Goal: Complete application form

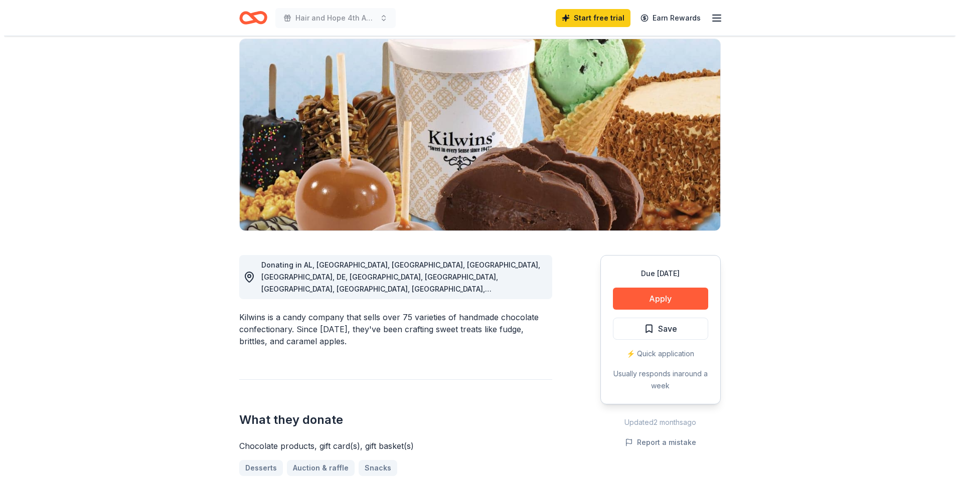
scroll to position [100, 0]
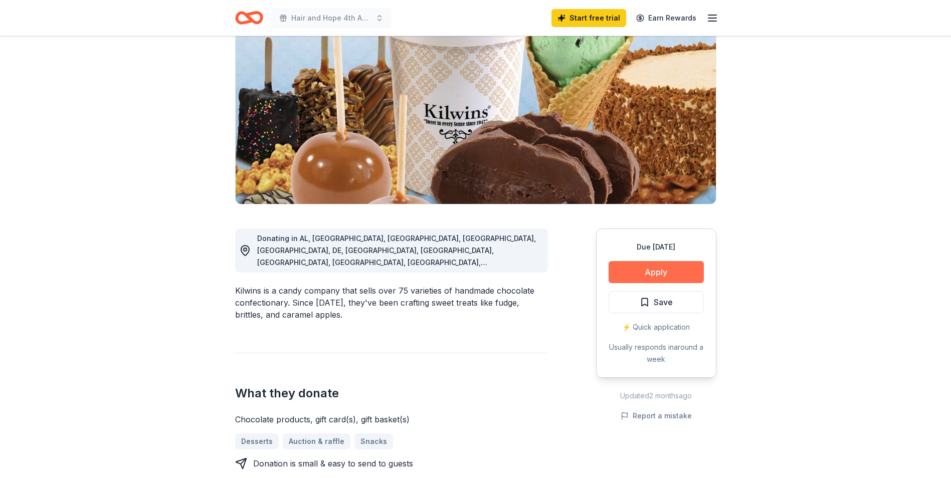
click at [659, 274] on button "Apply" at bounding box center [656, 272] width 95 height 22
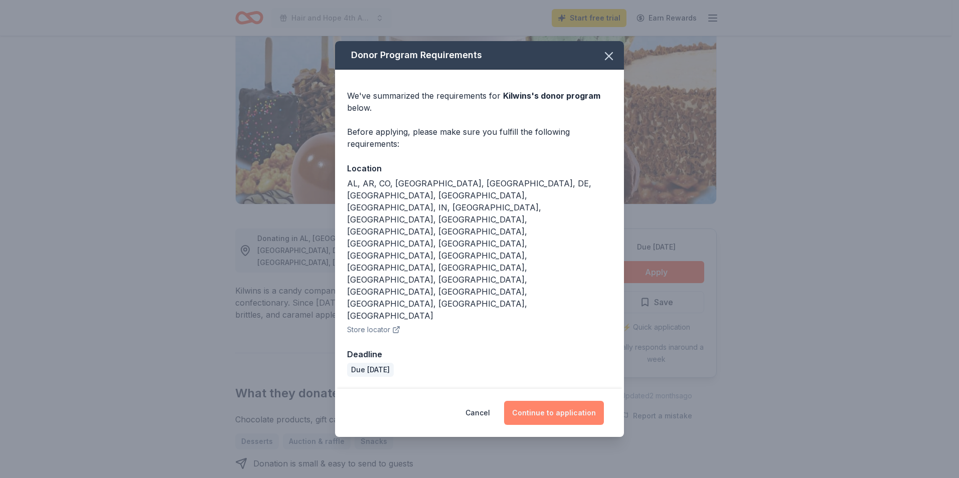
click at [547, 401] on button "Continue to application" at bounding box center [554, 413] width 100 height 24
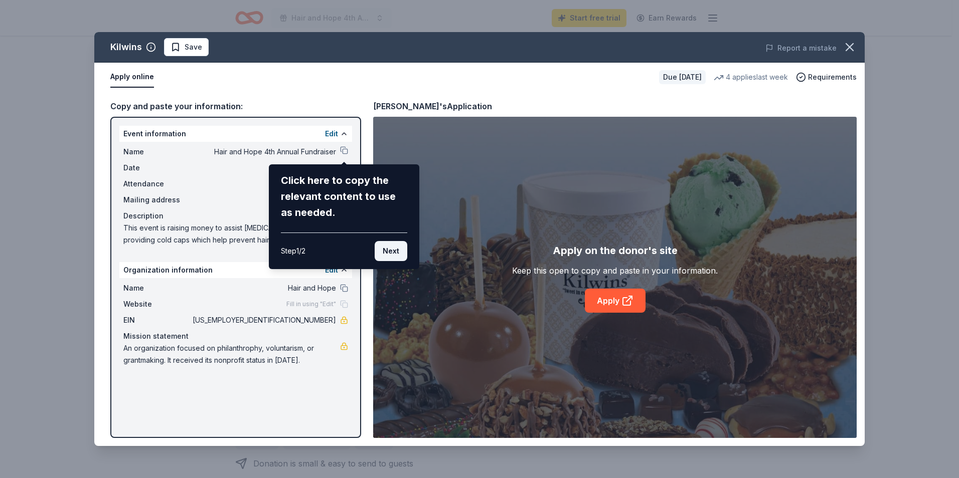
click at [393, 252] on button "Next" at bounding box center [390, 251] width 33 height 20
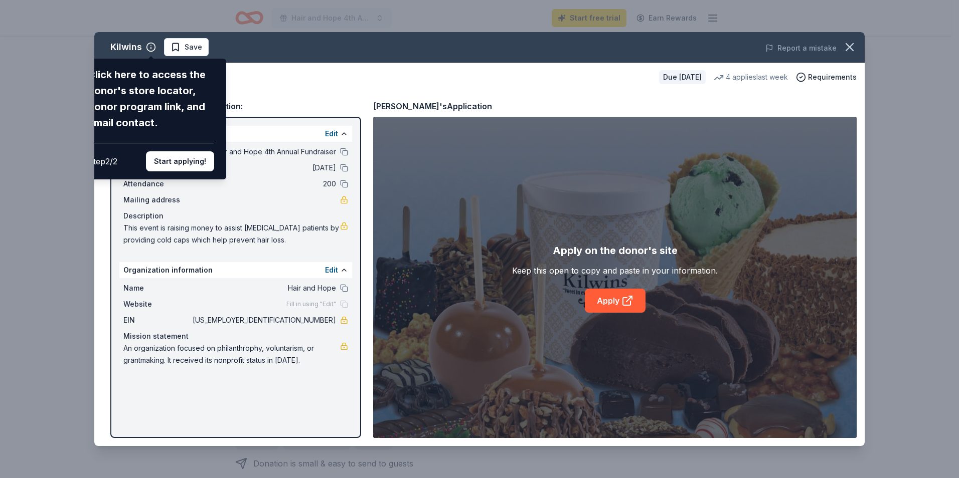
click at [608, 303] on div "Kilwins Click here to access the donor's store locator, donor program link, and…" at bounding box center [479, 239] width 770 height 414
click at [608, 302] on div "Kilwins Click here to access the donor's store locator, donor program link, and…" at bounding box center [479, 239] width 770 height 414
click at [625, 294] on div "Kilwins Click here to access the donor's store locator, donor program link, and…" at bounding box center [479, 239] width 770 height 414
click at [194, 161] on button "Start applying!" at bounding box center [180, 161] width 68 height 20
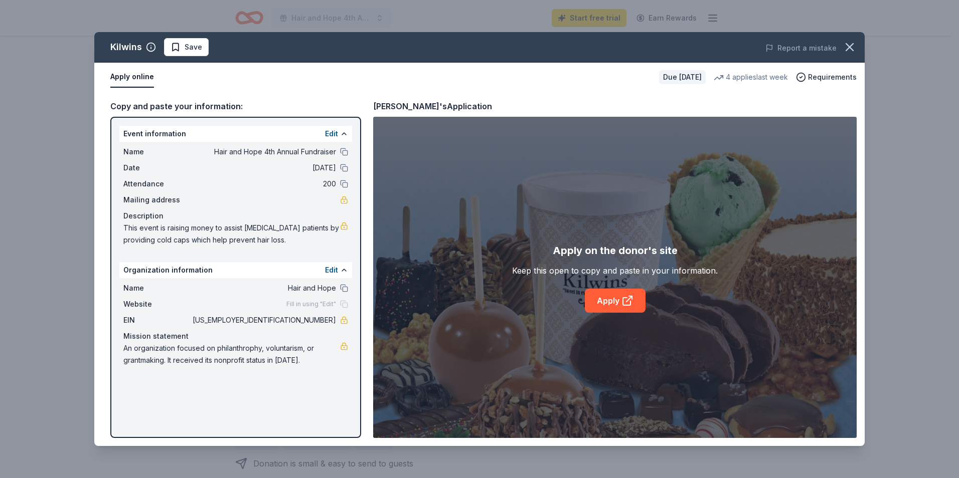
click at [128, 76] on button "Apply online" at bounding box center [132, 77] width 44 height 21
click at [624, 296] on icon at bounding box center [627, 301] width 12 height 12
click at [124, 74] on button "Apply online" at bounding box center [132, 77] width 44 height 21
click at [118, 80] on button "Apply online" at bounding box center [132, 77] width 44 height 21
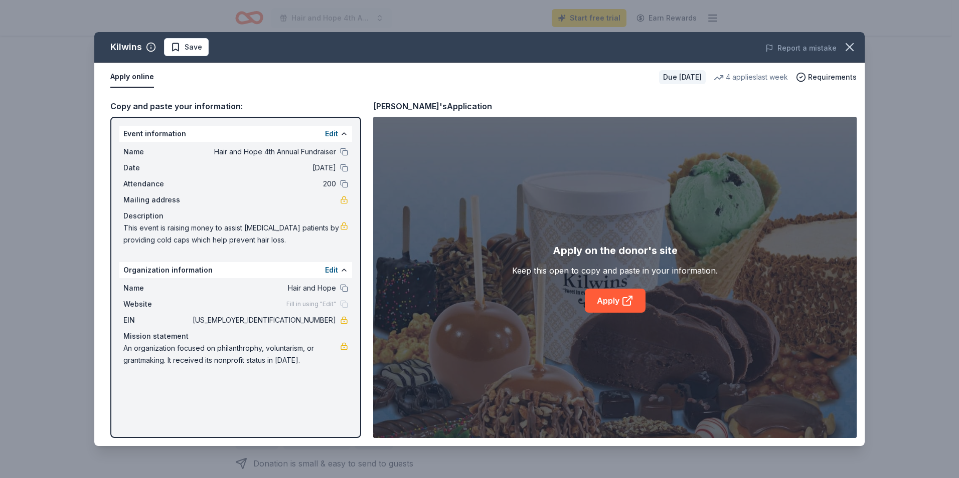
click at [118, 80] on button "Apply online" at bounding box center [132, 77] width 44 height 21
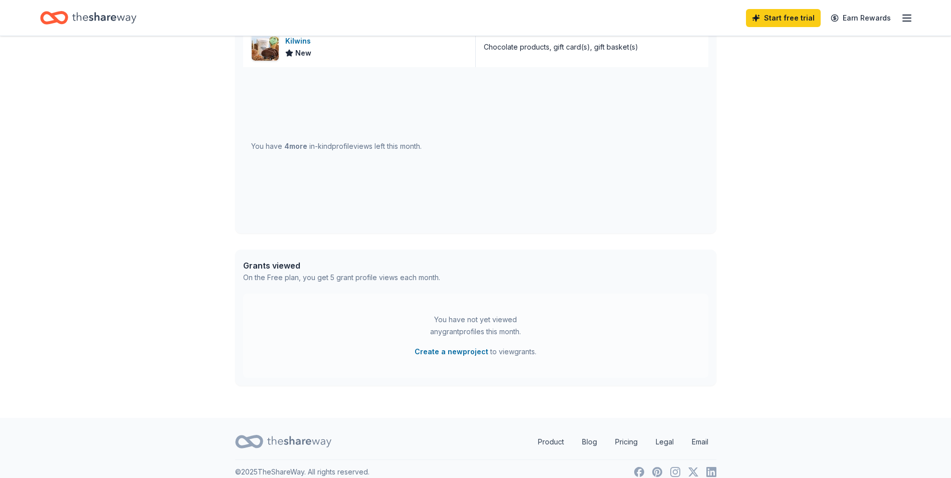
scroll to position [330, 0]
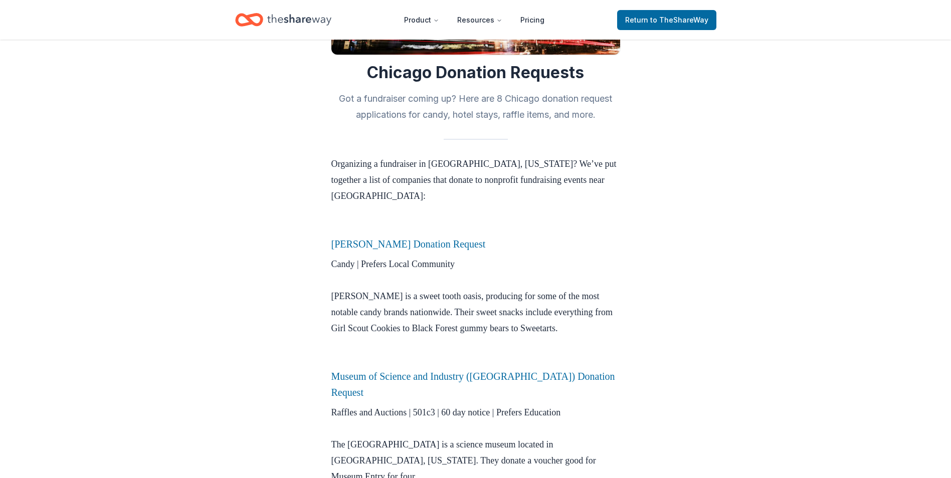
scroll to position [201, 0]
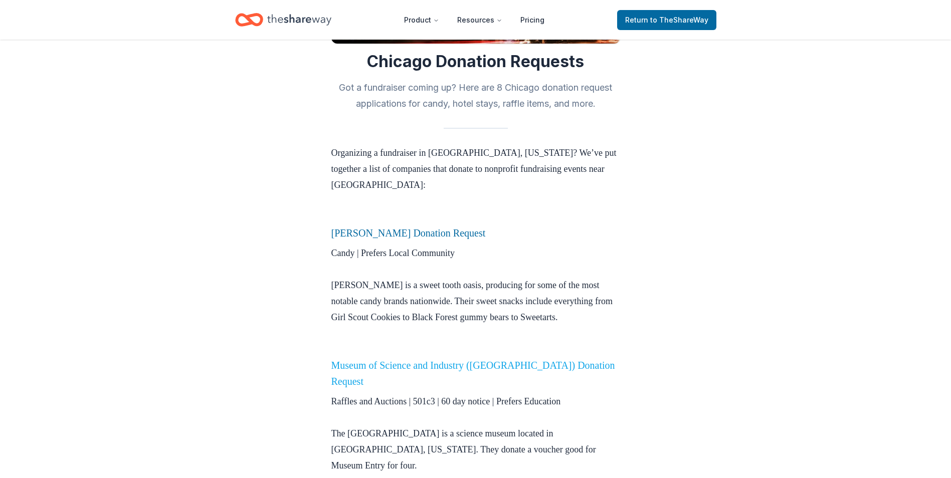
click at [433, 360] on link "Museum of Science and Industry (Chicago) Donation Request" at bounding box center [473, 373] width 284 height 27
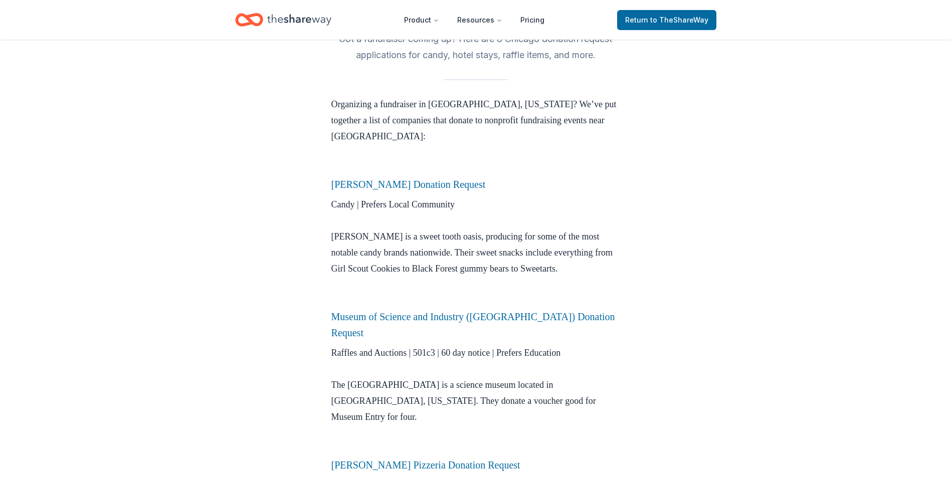
scroll to position [401, 0]
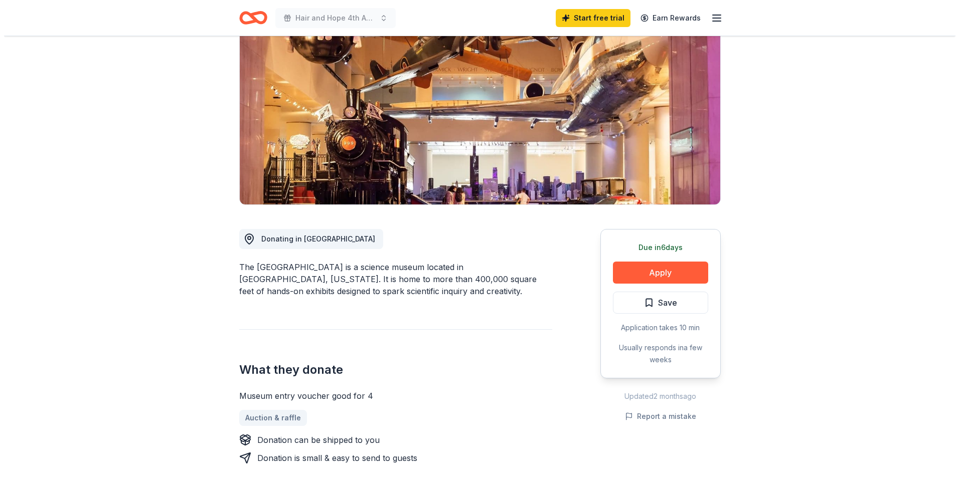
scroll to position [100, 0]
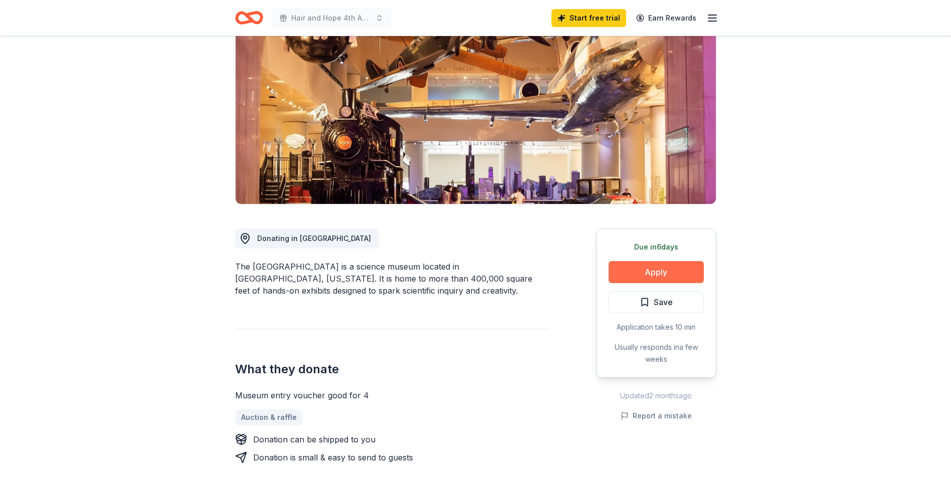
click at [657, 271] on button "Apply" at bounding box center [656, 272] width 95 height 22
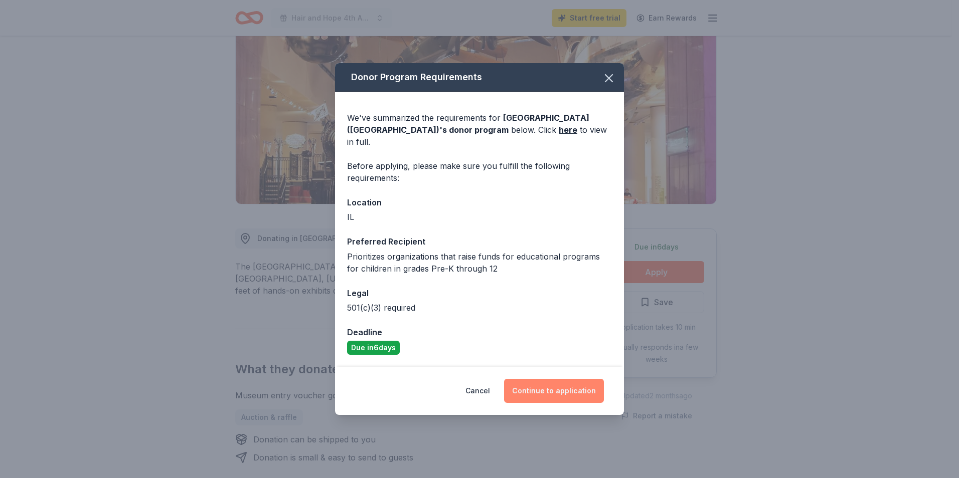
click at [539, 382] on button "Continue to application" at bounding box center [554, 391] width 100 height 24
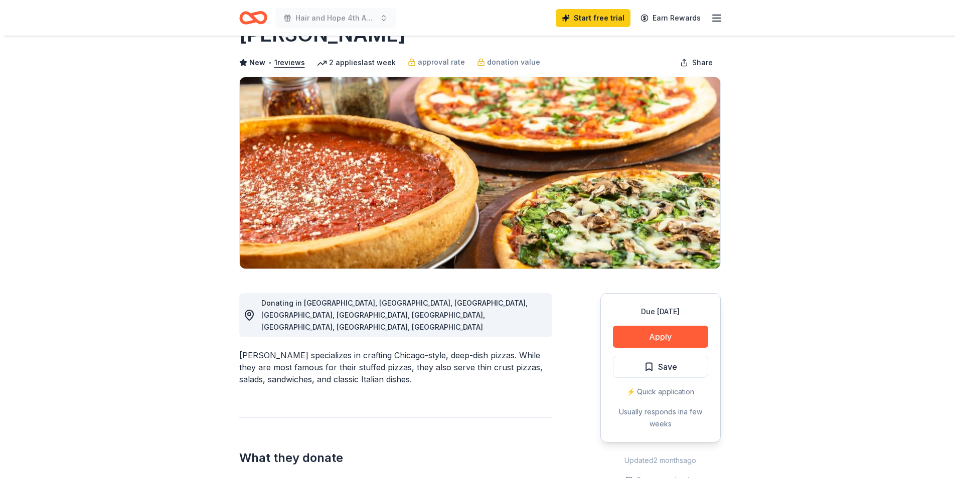
scroll to position [150, 0]
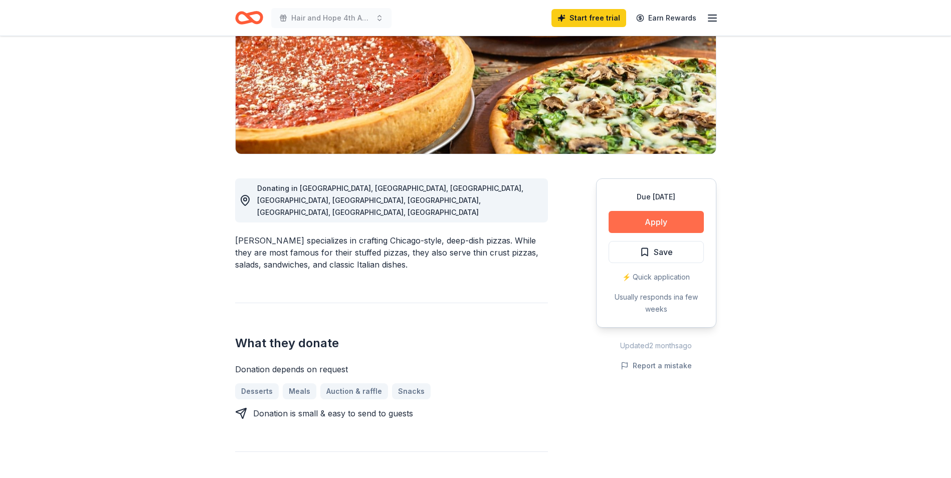
click at [656, 221] on button "Apply" at bounding box center [656, 222] width 95 height 22
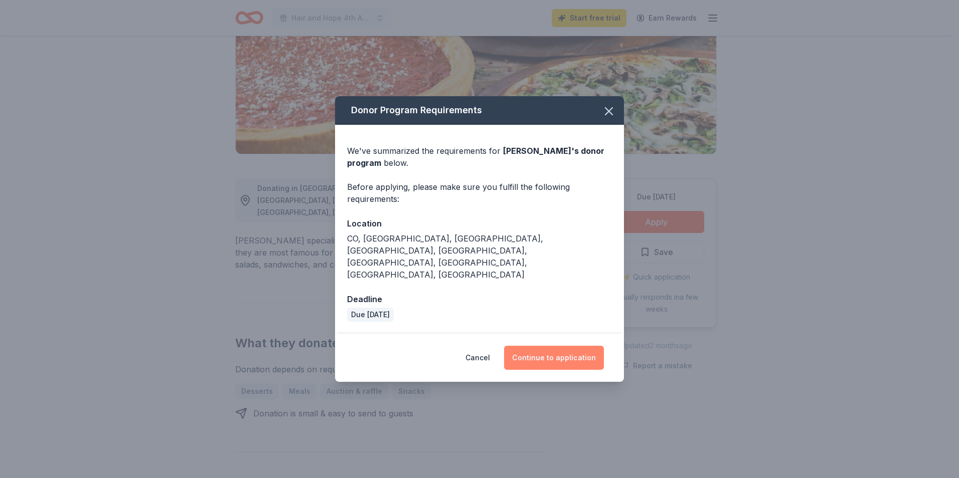
click at [551, 346] on button "Continue to application" at bounding box center [554, 358] width 100 height 24
